Goal: Task Accomplishment & Management: Manage account settings

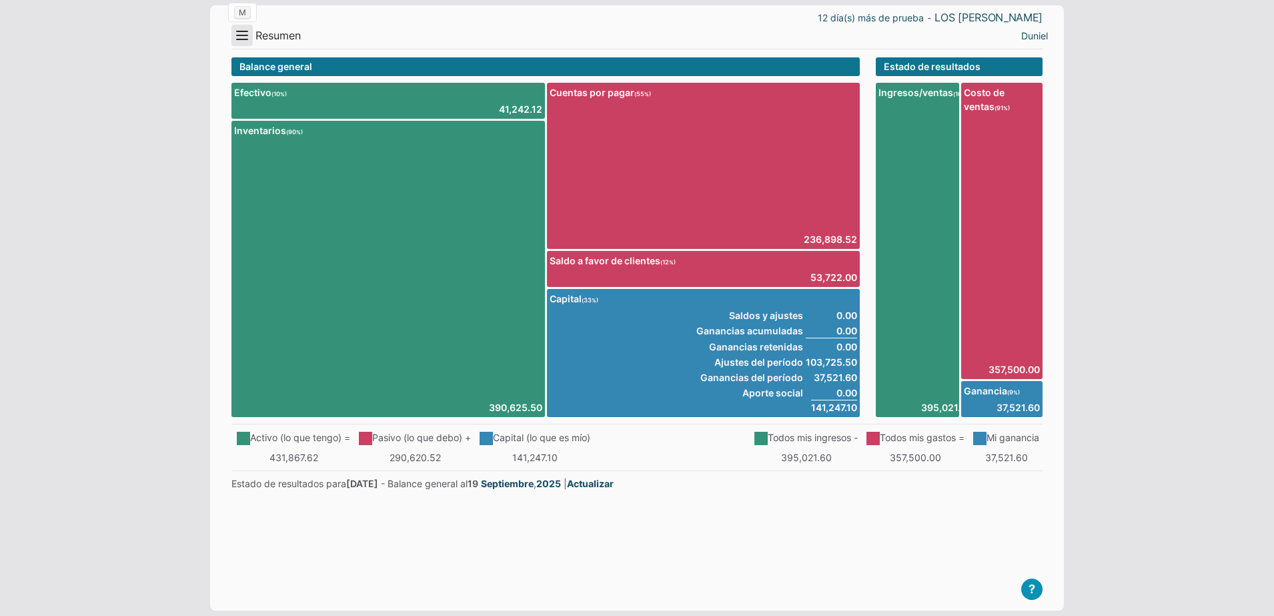
click at [243, 33] on button "Menu" at bounding box center [241, 35] width 21 height 21
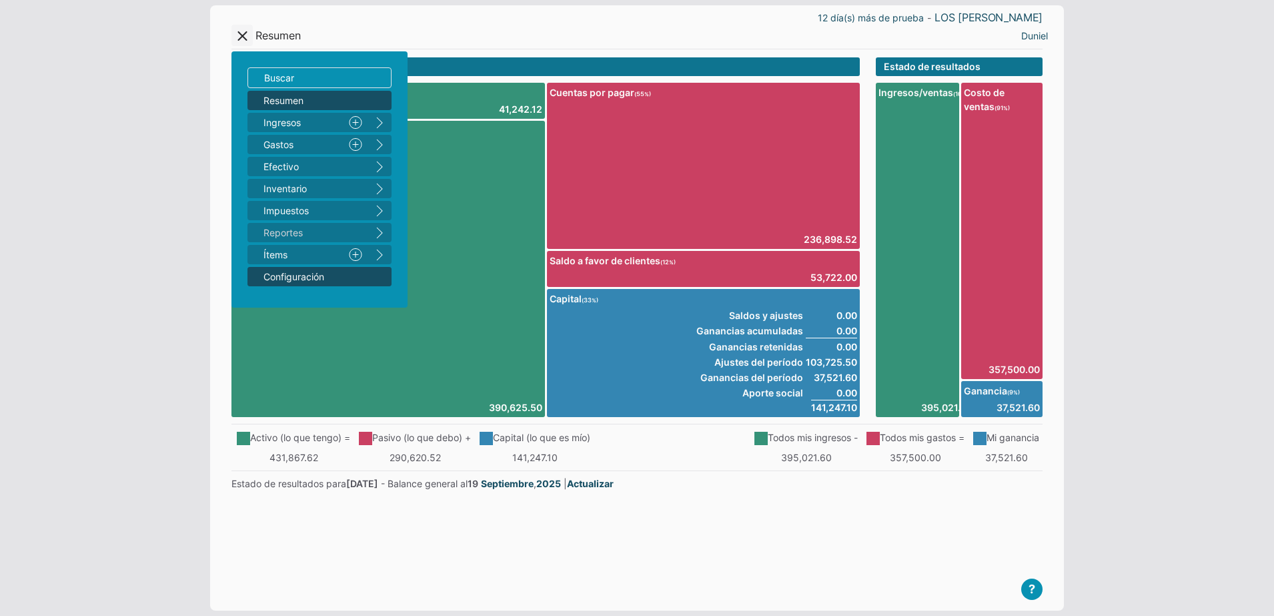
click at [346, 281] on span "Configuración" at bounding box center [312, 276] width 99 height 14
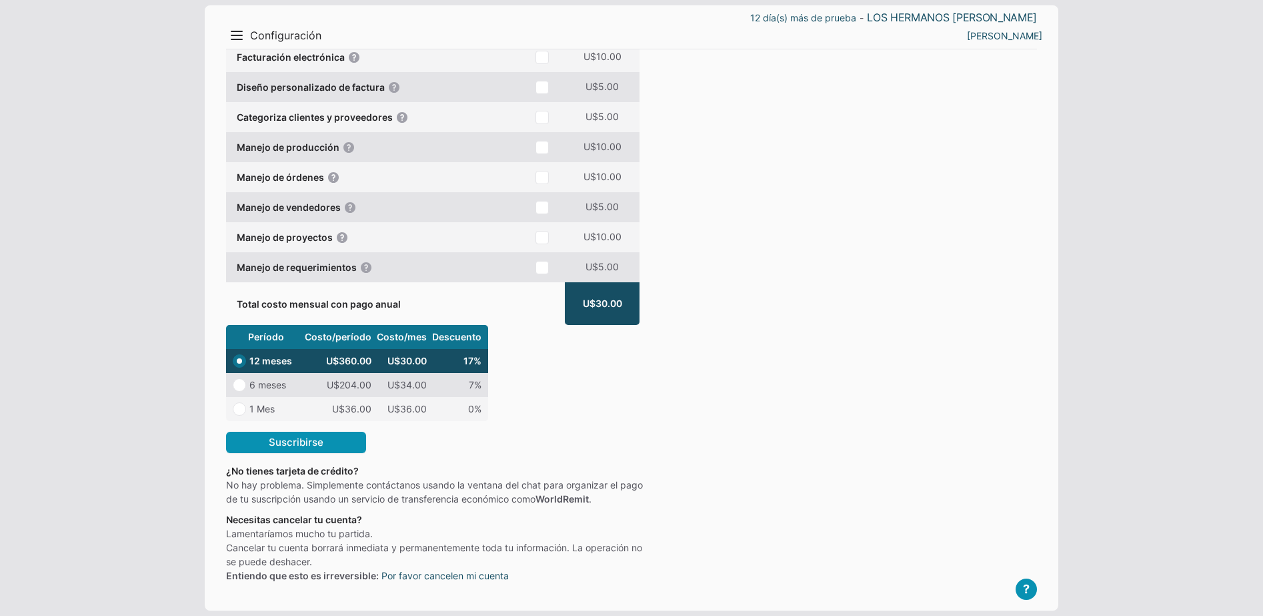
scroll to position [395, 0]
click at [470, 574] on link "Por favor cancelen mi cuenta" at bounding box center [445, 575] width 127 height 14
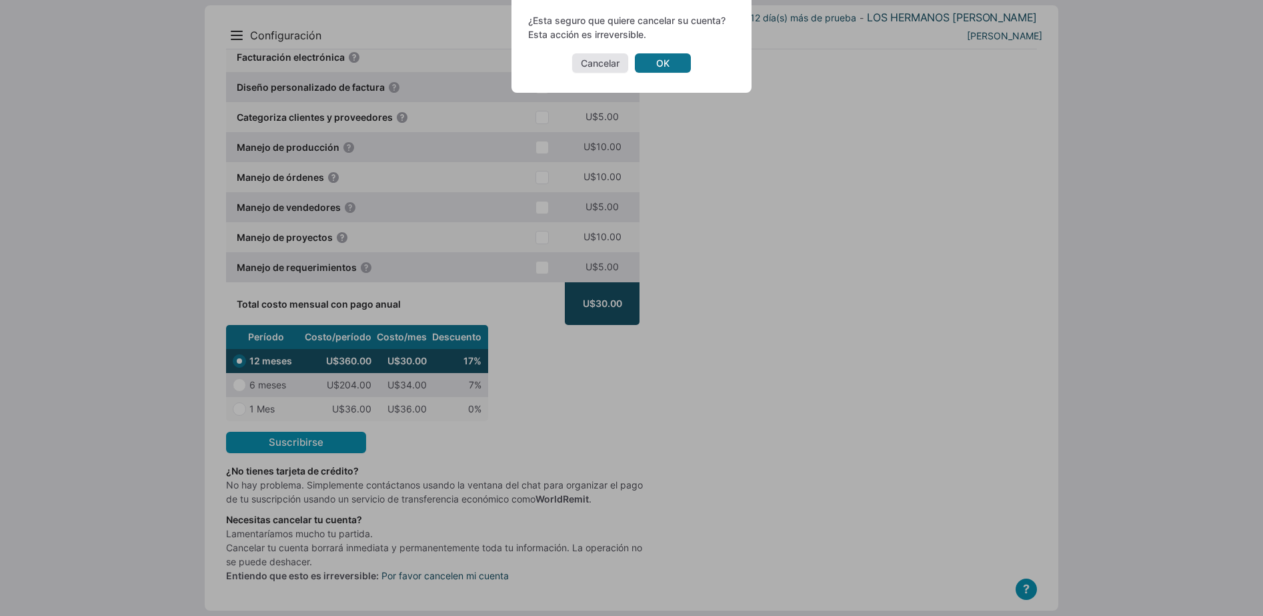
click at [661, 69] on link "OK" at bounding box center [663, 62] width 56 height 19
